Goal: Complete application form

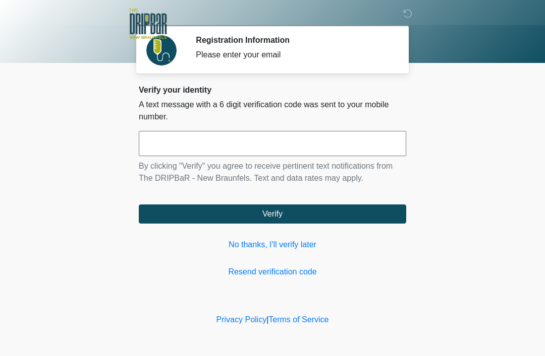
click at [308, 246] on link "No thanks, I'll verify later" at bounding box center [272, 245] width 267 height 12
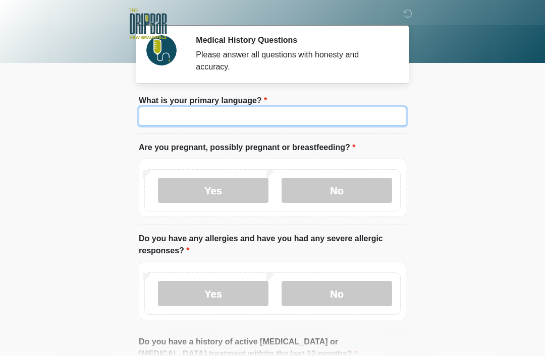
click at [329, 109] on input "What is your primary language?" at bounding box center [272, 116] width 267 height 19
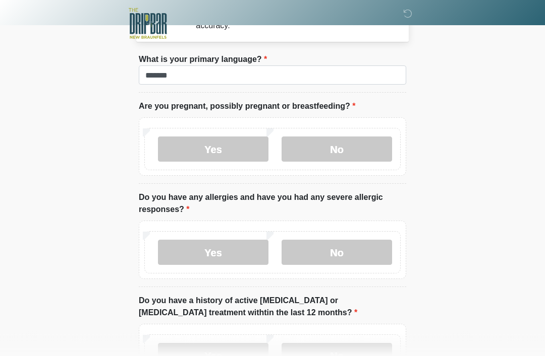
scroll to position [41, 0]
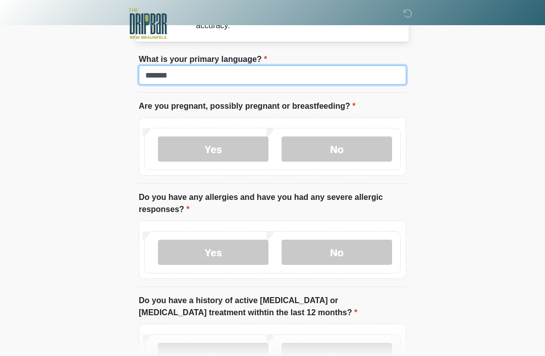
type input "*******"
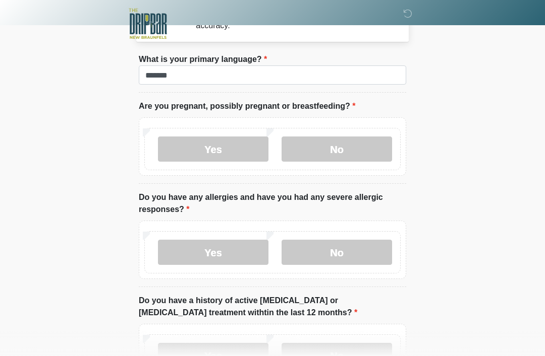
click at [362, 151] on label "No" at bounding box center [336, 149] width 110 height 25
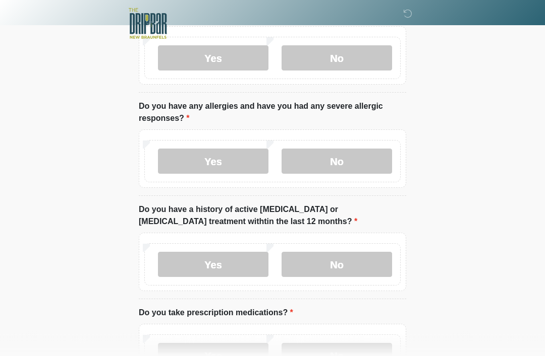
scroll to position [133, 0]
click at [368, 149] on label "No" at bounding box center [336, 161] width 110 height 25
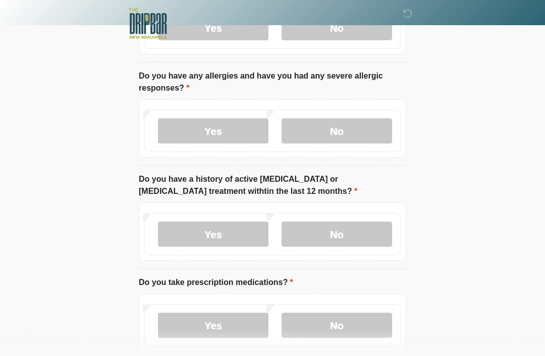
click at [360, 226] on label "No" at bounding box center [336, 234] width 110 height 25
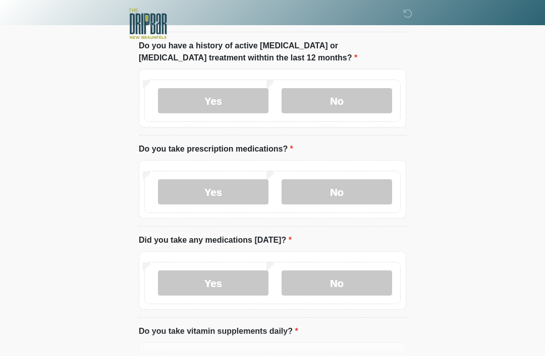
scroll to position [301, 0]
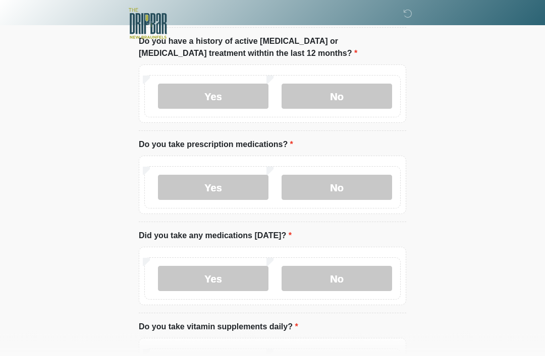
click at [373, 185] on label "No" at bounding box center [336, 187] width 110 height 25
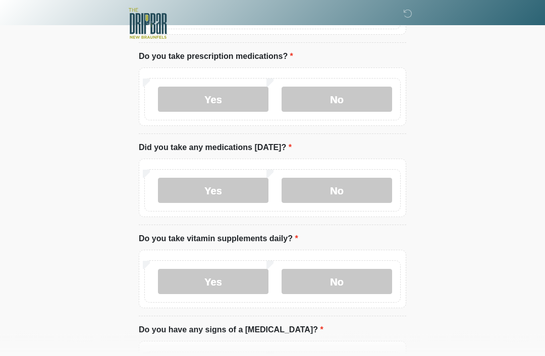
scroll to position [391, 0]
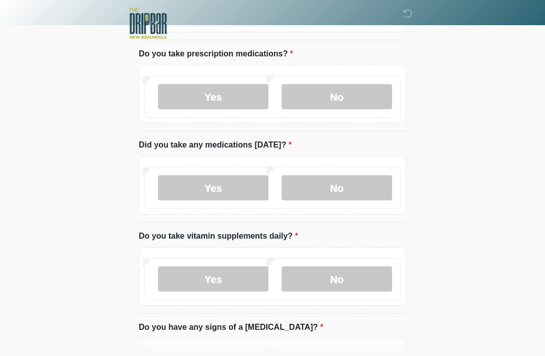
click at [253, 190] on label "Yes" at bounding box center [213, 188] width 110 height 25
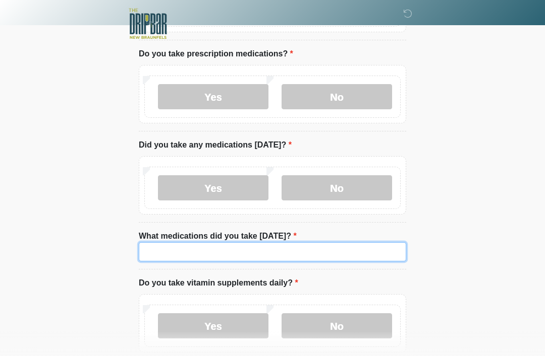
click at [375, 253] on input "What medications did you take [DATE]?" at bounding box center [272, 252] width 267 height 19
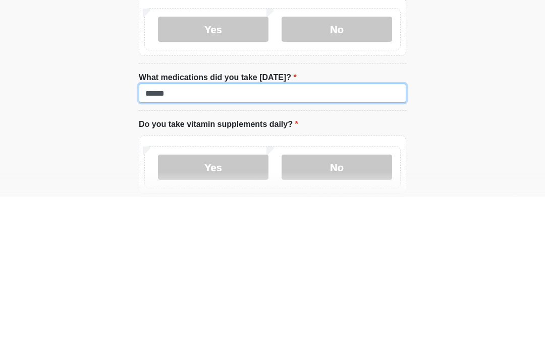
type input "*****"
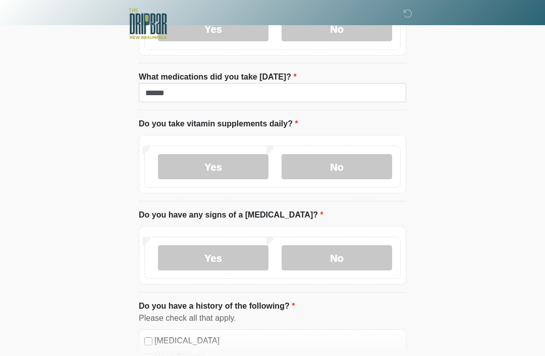
click at [253, 169] on label "Yes" at bounding box center [213, 166] width 110 height 25
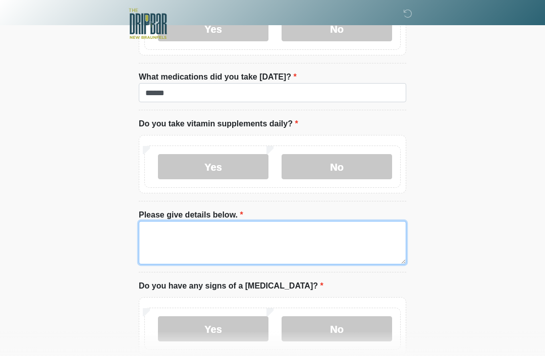
click at [265, 241] on textarea "Please give details below." at bounding box center [272, 242] width 267 height 43
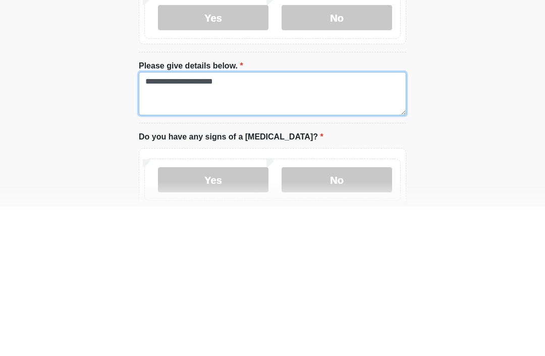
type textarea "**********"
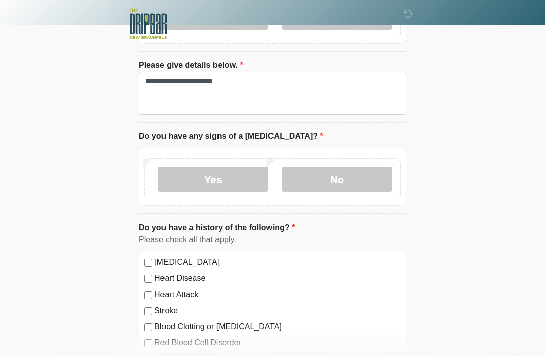
click at [356, 185] on label "No" at bounding box center [336, 179] width 110 height 25
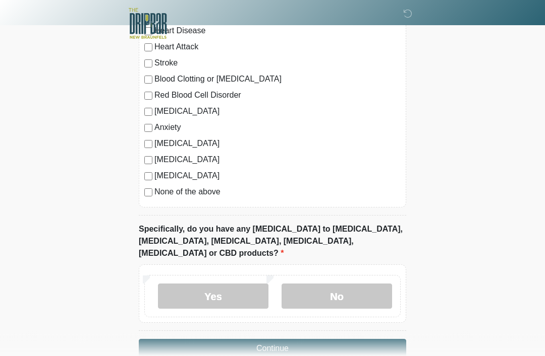
scroll to position [953, 0]
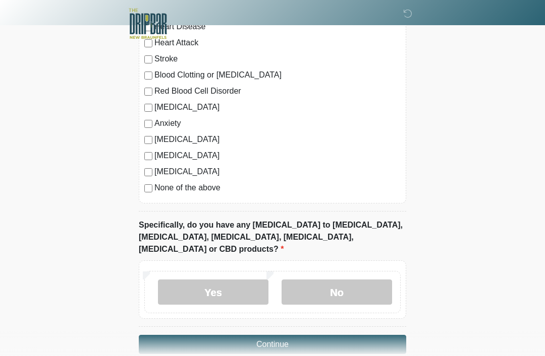
click at [222, 191] on label "None of the above" at bounding box center [277, 188] width 246 height 12
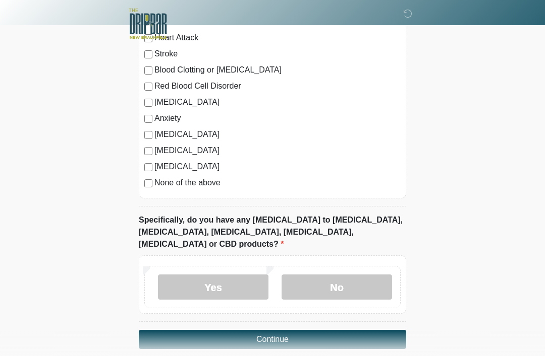
click at [366, 282] on label "No" at bounding box center [336, 287] width 110 height 25
click at [341, 330] on button "Continue" at bounding box center [272, 339] width 267 height 19
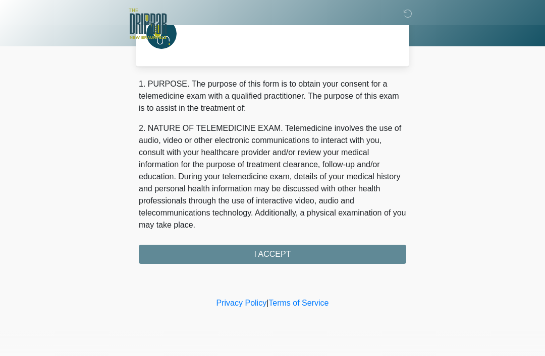
scroll to position [0, 0]
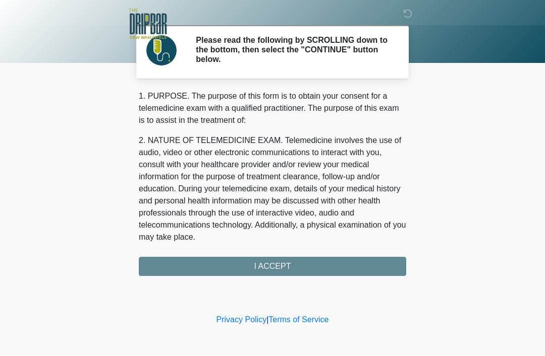
click at [361, 260] on div "1. PURPOSE. The purpose of this form is to obtain your consent for a telemedici…" at bounding box center [272, 183] width 267 height 186
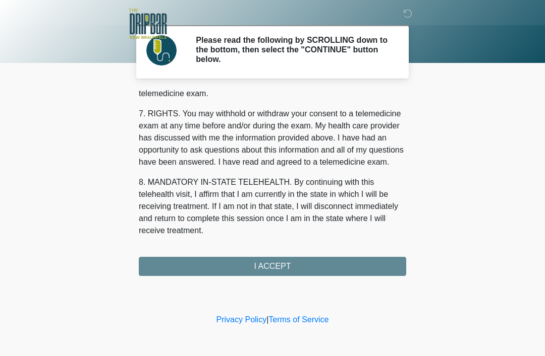
scroll to position [442, 0]
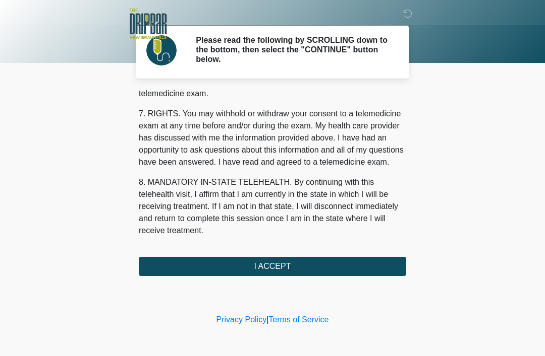
click at [296, 262] on button "I ACCEPT" at bounding box center [272, 266] width 267 height 19
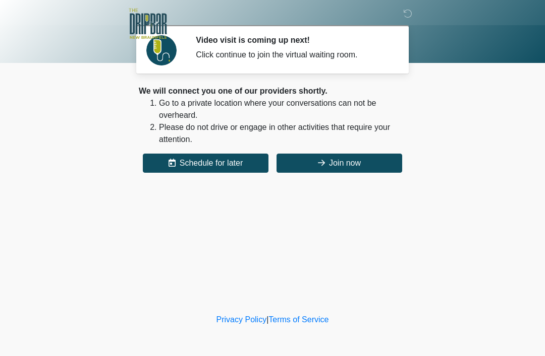
click at [344, 158] on button "Join now" at bounding box center [339, 163] width 126 height 19
